Goal: Navigation & Orientation: Understand site structure

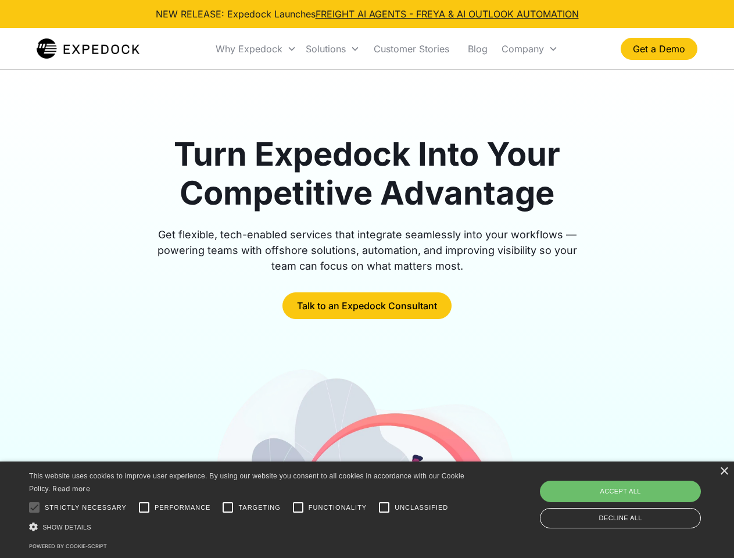
click at [256, 49] on div "Why Expedock" at bounding box center [249, 49] width 67 height 12
click at [332, 49] on div "Solutions" at bounding box center [326, 49] width 40 height 12
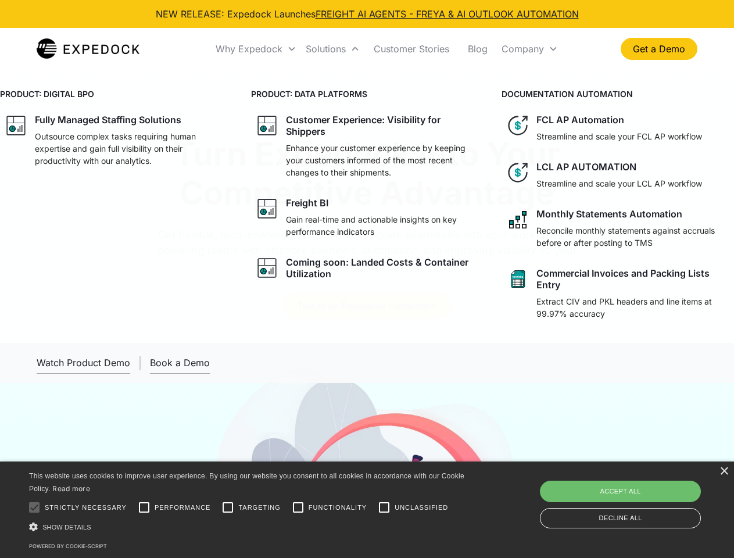
click at [529, 49] on div "Company" at bounding box center [522, 49] width 42 height 12
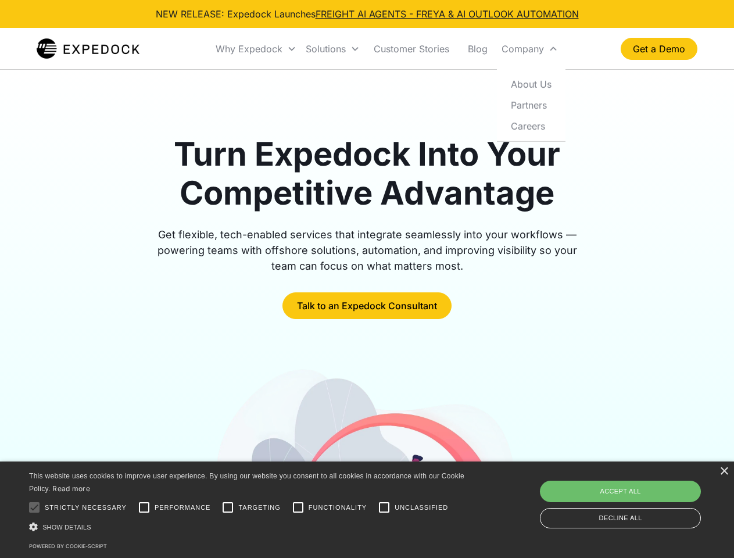
click at [34, 507] on div at bounding box center [34, 507] width 23 height 23
click at [144, 507] on input "Performance" at bounding box center [143, 507] width 23 height 23
checkbox input "true"
click at [228, 507] on input "Targeting" at bounding box center [227, 507] width 23 height 23
checkbox input "true"
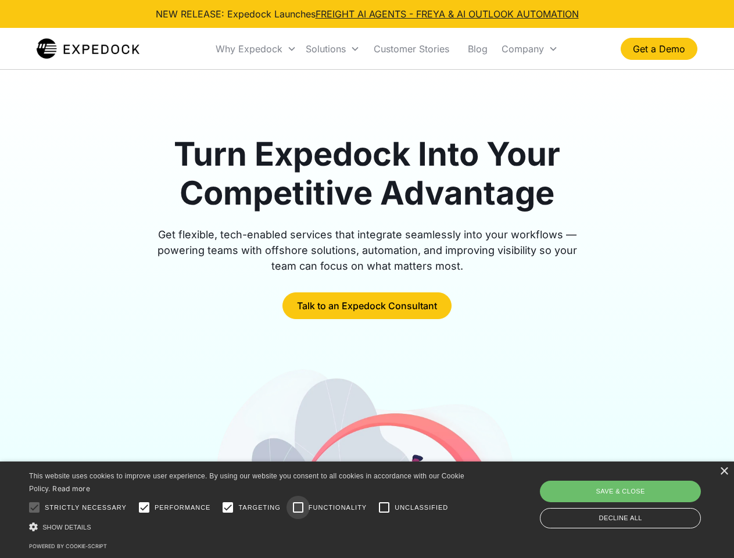
click at [298, 507] on input "Functionality" at bounding box center [297, 507] width 23 height 23
checkbox input "true"
click at [384, 507] on input "Unclassified" at bounding box center [383, 507] width 23 height 23
checkbox input "true"
click at [249, 526] on div "Show details Hide details" at bounding box center [248, 527] width 439 height 12
